Goal: Find contact information

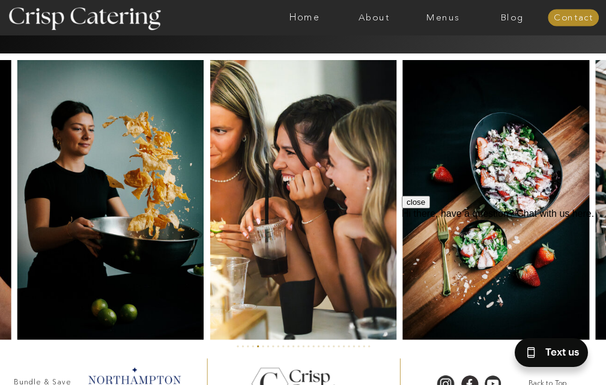
scroll to position [2281, 0]
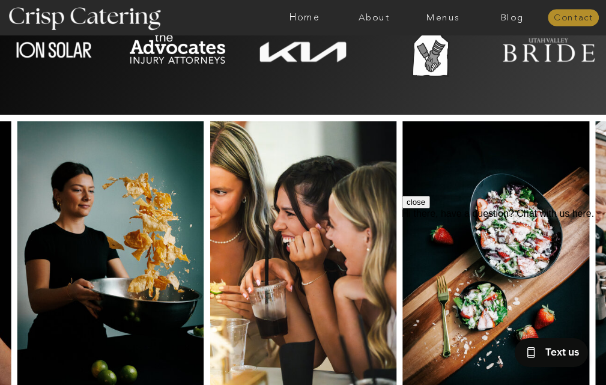
click at [572, 17] on nav "Contact" at bounding box center [572, 18] width 51 height 10
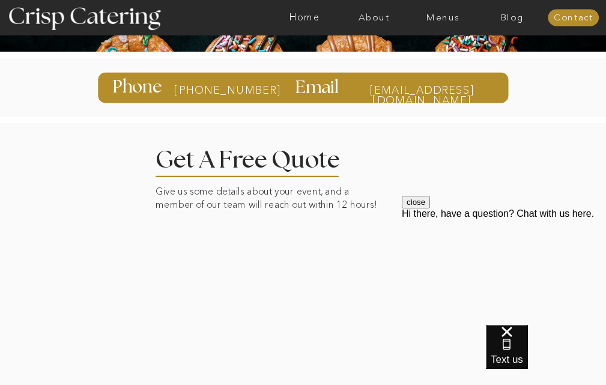
scroll to position [120, 0]
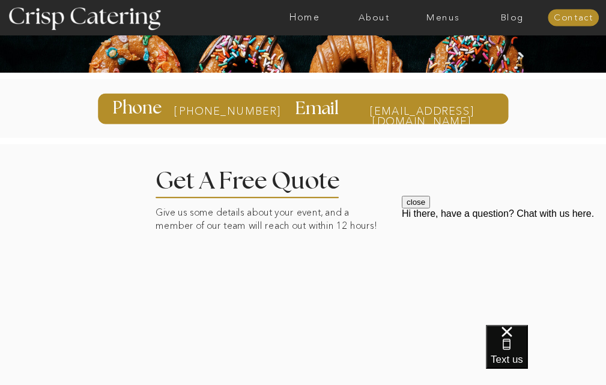
click at [181, 125] on div at bounding box center [301, 108] width 750 height 59
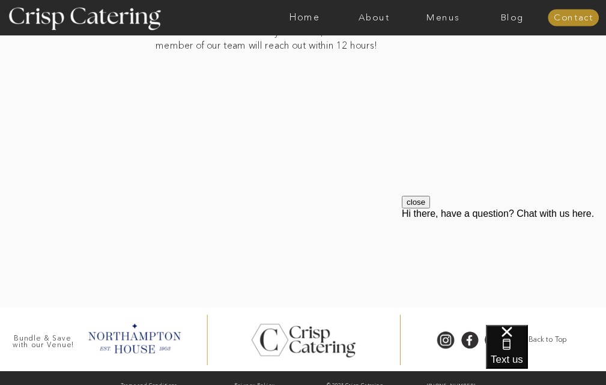
scroll to position [314, 0]
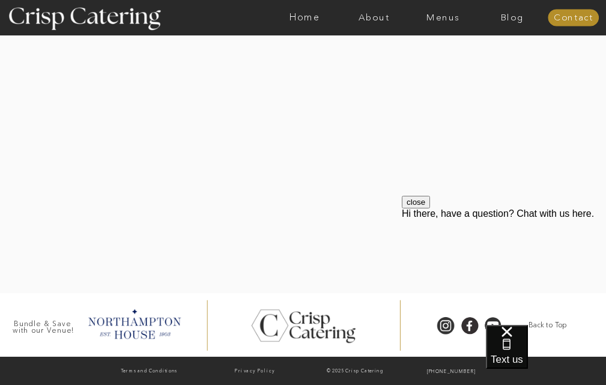
click at [430, 208] on button "close" at bounding box center [416, 202] width 28 height 13
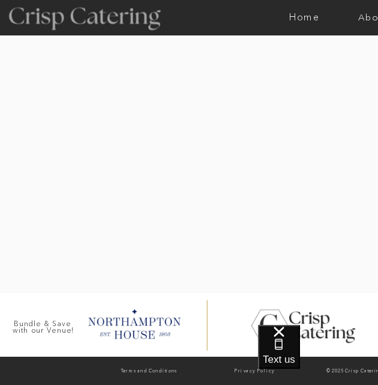
scroll to position [407, 0]
